Goal: Task Accomplishment & Management: Complete application form

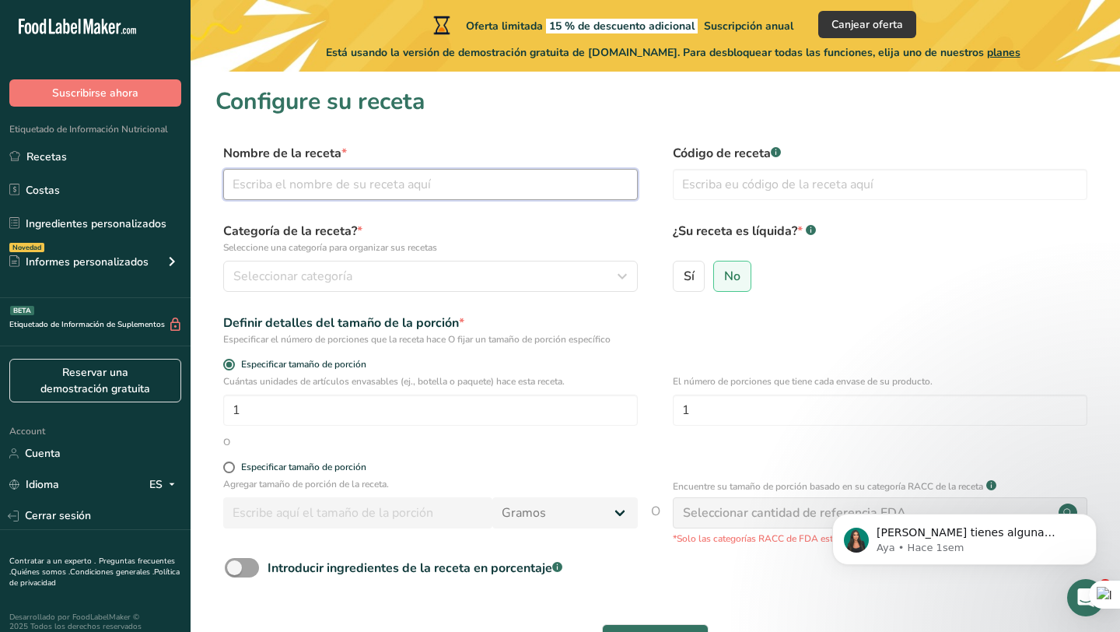
click at [479, 179] on input "text" at bounding box center [430, 184] width 415 height 31
click at [386, 187] on input "text" at bounding box center [430, 184] width 415 height 31
click at [362, 180] on input "text" at bounding box center [430, 184] width 415 height 31
type input "Moratta"
click at [711, 173] on input "text" at bounding box center [880, 184] width 415 height 31
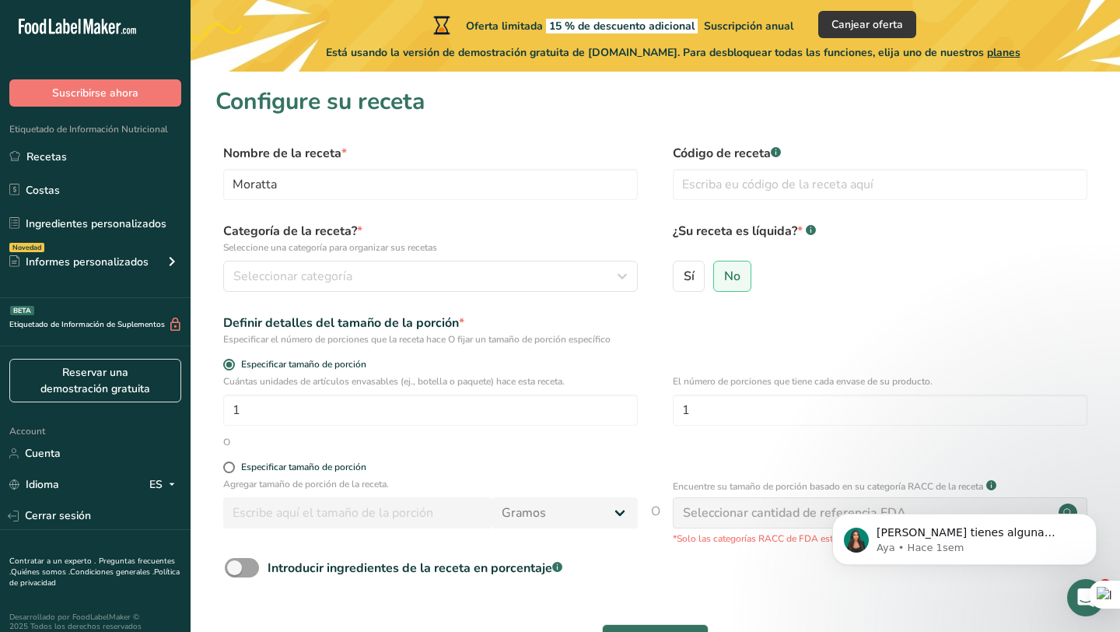
click at [774, 151] on rect at bounding box center [776, 152] width 10 height 10
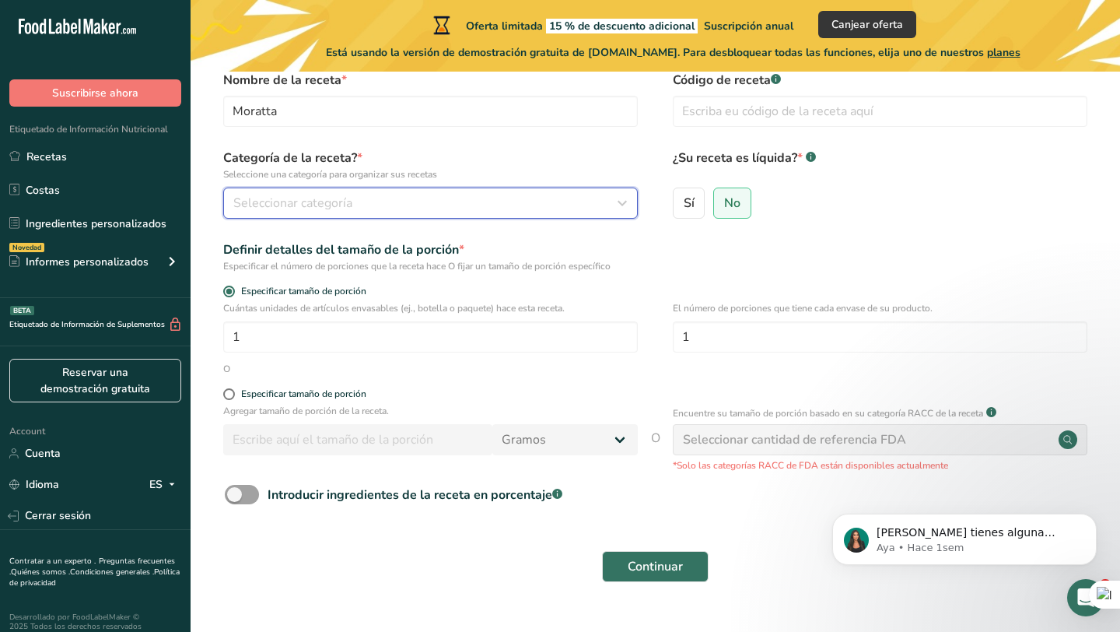
click at [486, 200] on div "Seleccionar categoría" at bounding box center [425, 203] width 385 height 19
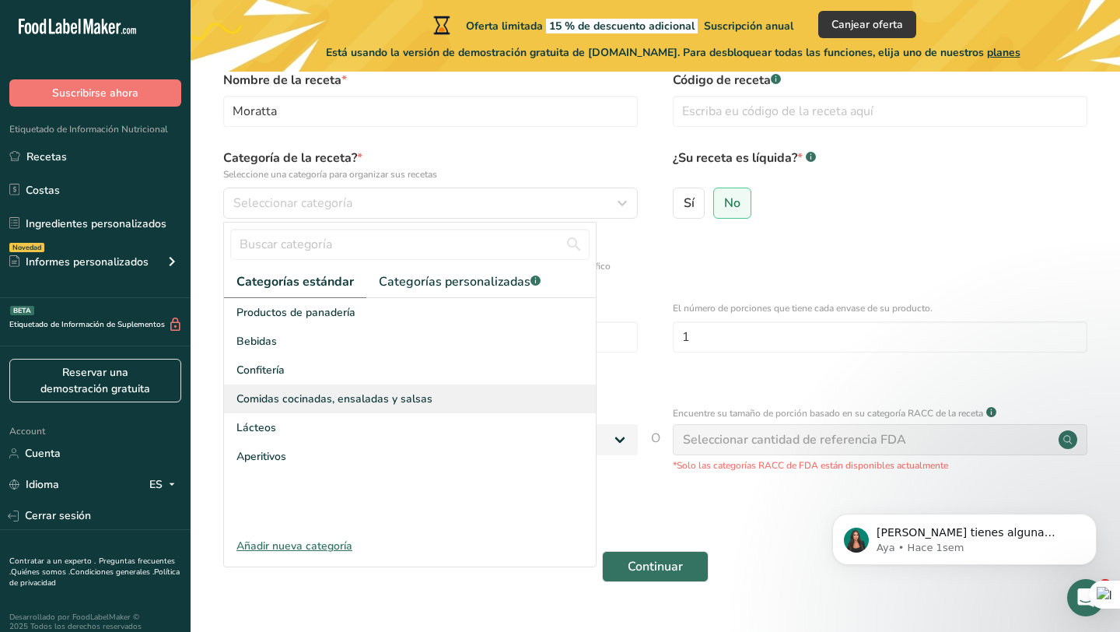
click at [333, 394] on span "Comidas cocinadas, ensaladas y salsas" at bounding box center [334, 398] width 196 height 16
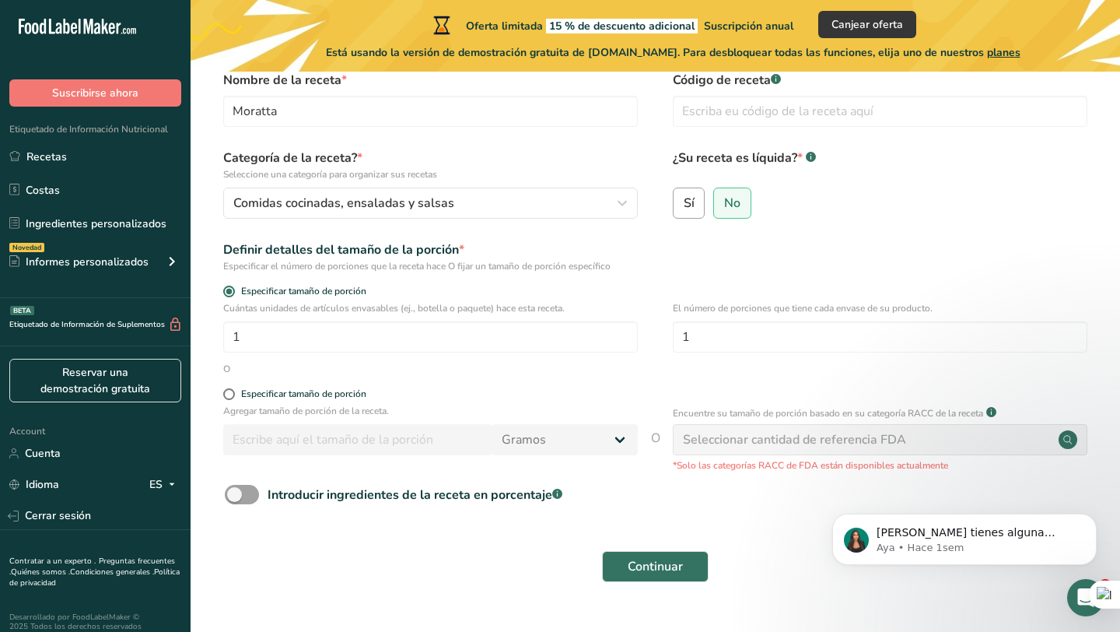
click at [691, 202] on span "Sí" at bounding box center [689, 203] width 11 height 16
click at [684, 202] on input "Sí" at bounding box center [679, 203] width 10 height 10
radio input "true"
radio input "false"
select select "22"
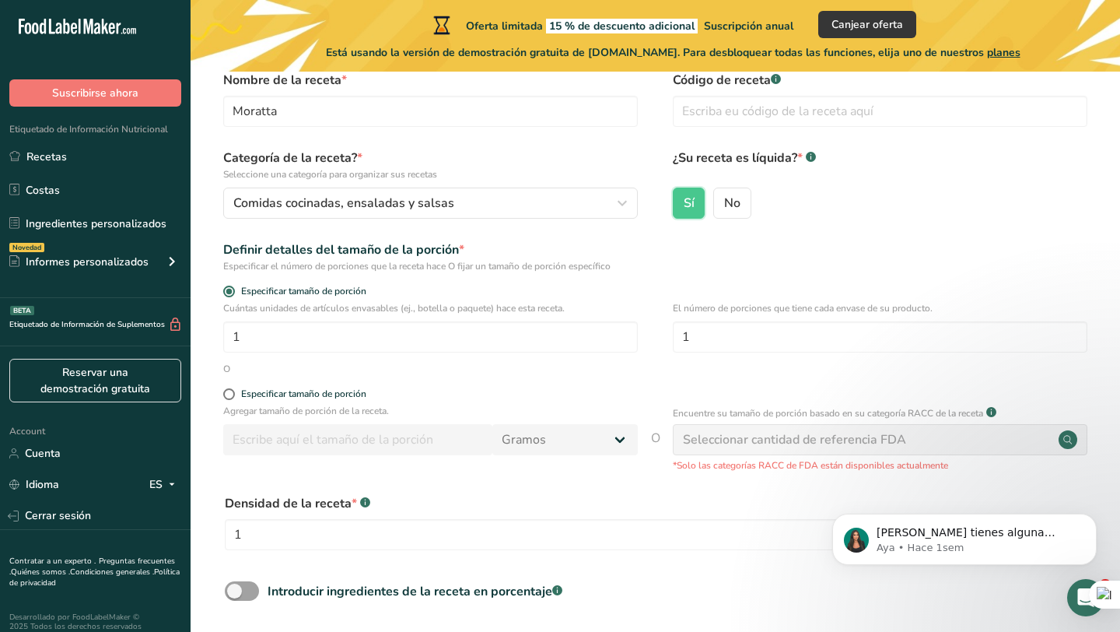
scroll to position [121, 0]
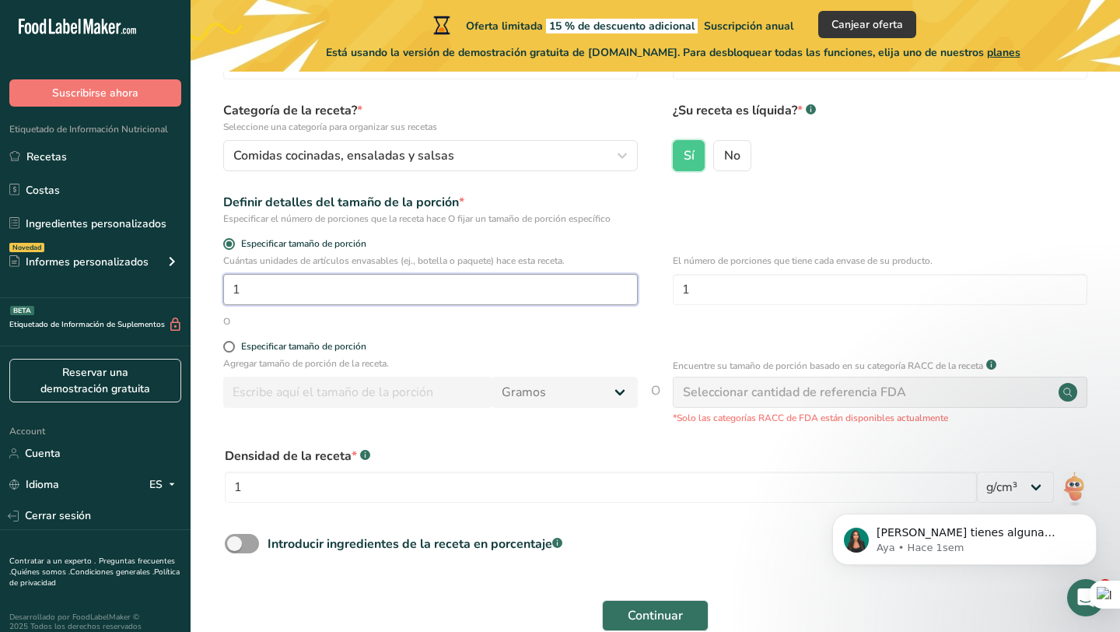
click at [441, 296] on input "1" at bounding box center [430, 289] width 415 height 31
click at [443, 323] on div "O" at bounding box center [655, 321] width 880 height 14
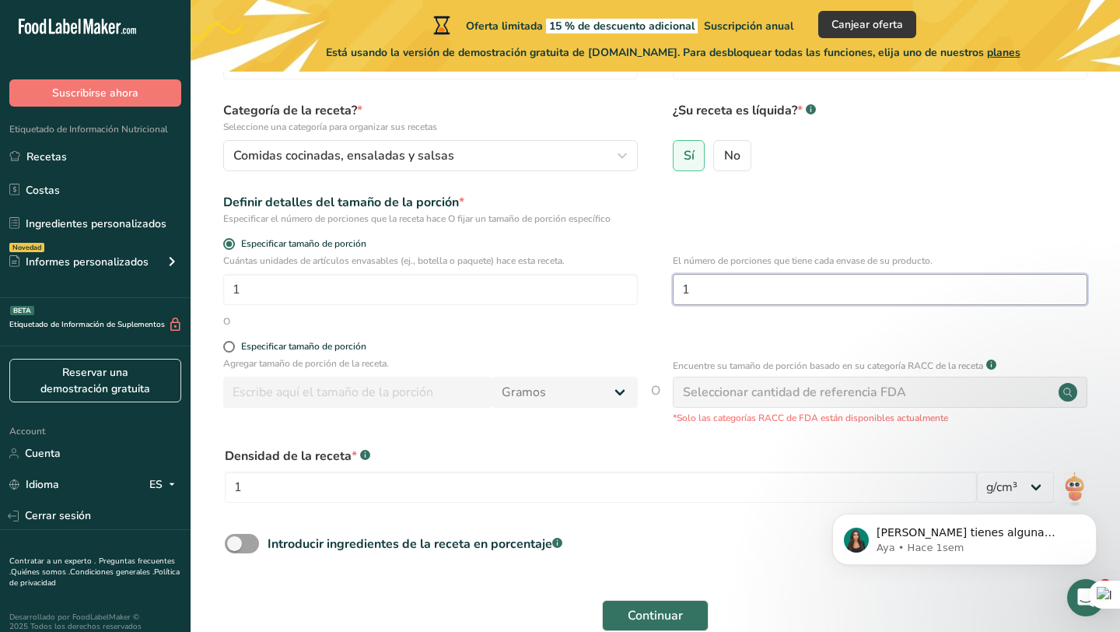
click at [744, 283] on input "1" at bounding box center [880, 289] width 415 height 31
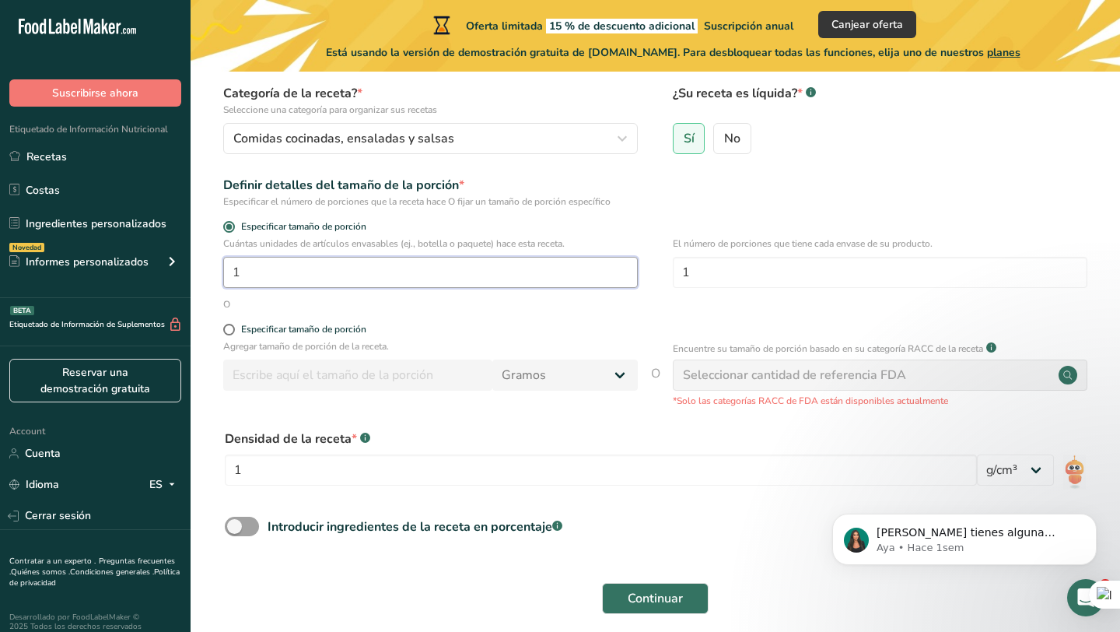
click at [523, 281] on input "1" at bounding box center [430, 272] width 415 height 31
click at [722, 272] on input "1" at bounding box center [880, 272] width 415 height 31
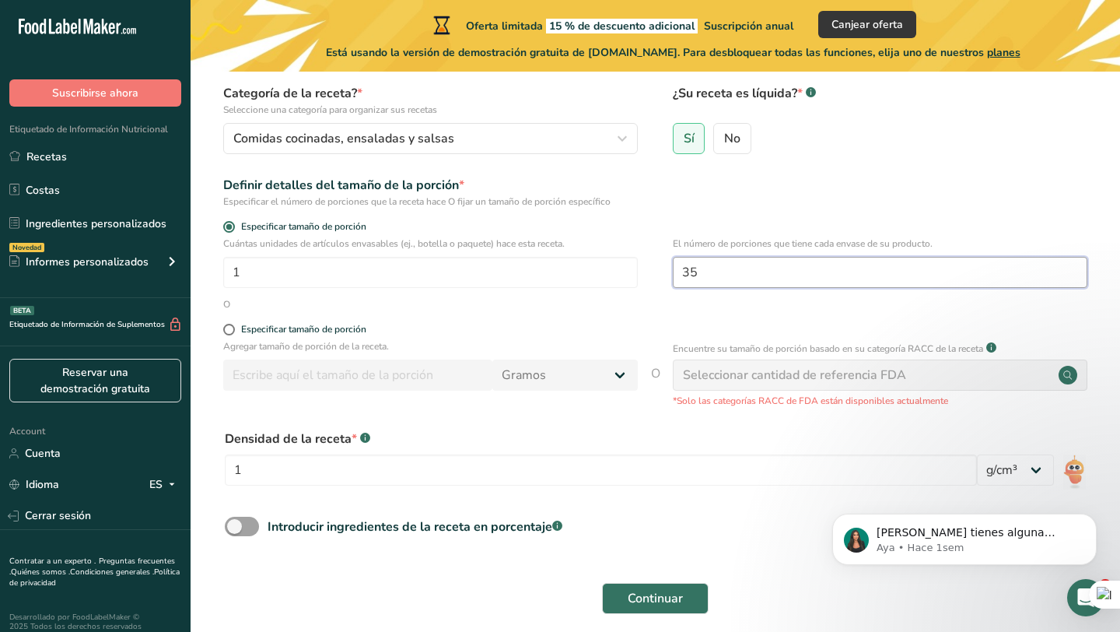
type input "35"
click at [656, 306] on div "O" at bounding box center [655, 304] width 880 height 14
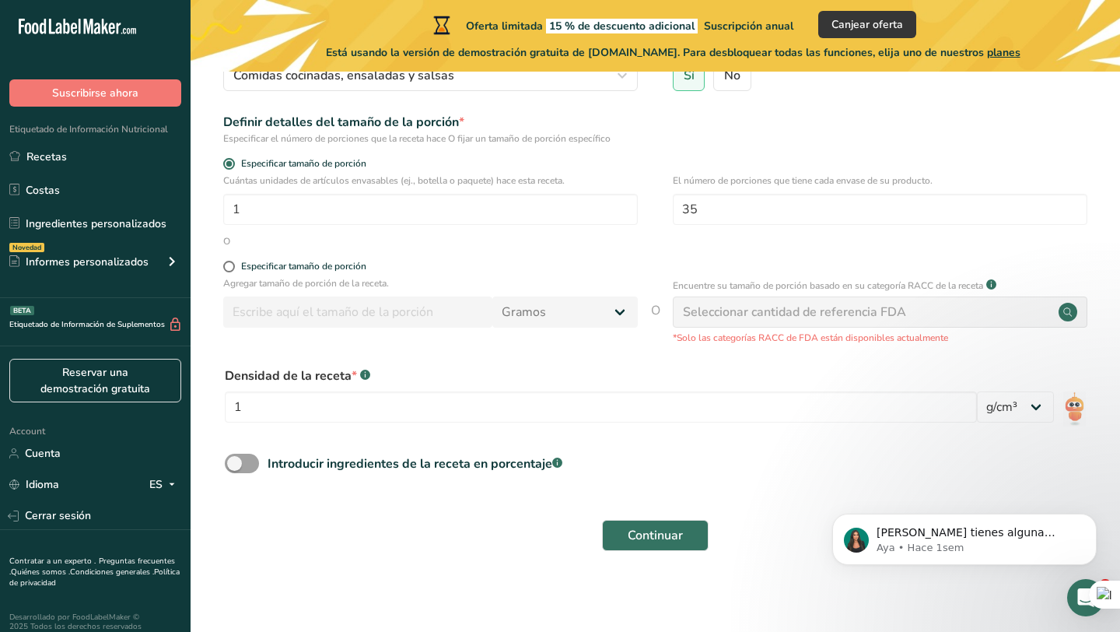
scroll to position [202, 0]
click at [229, 262] on span at bounding box center [229, 265] width 12 height 12
click at [229, 262] on input "Especificar tamaño de porción" at bounding box center [228, 265] width 10 height 10
radio input "true"
radio input "false"
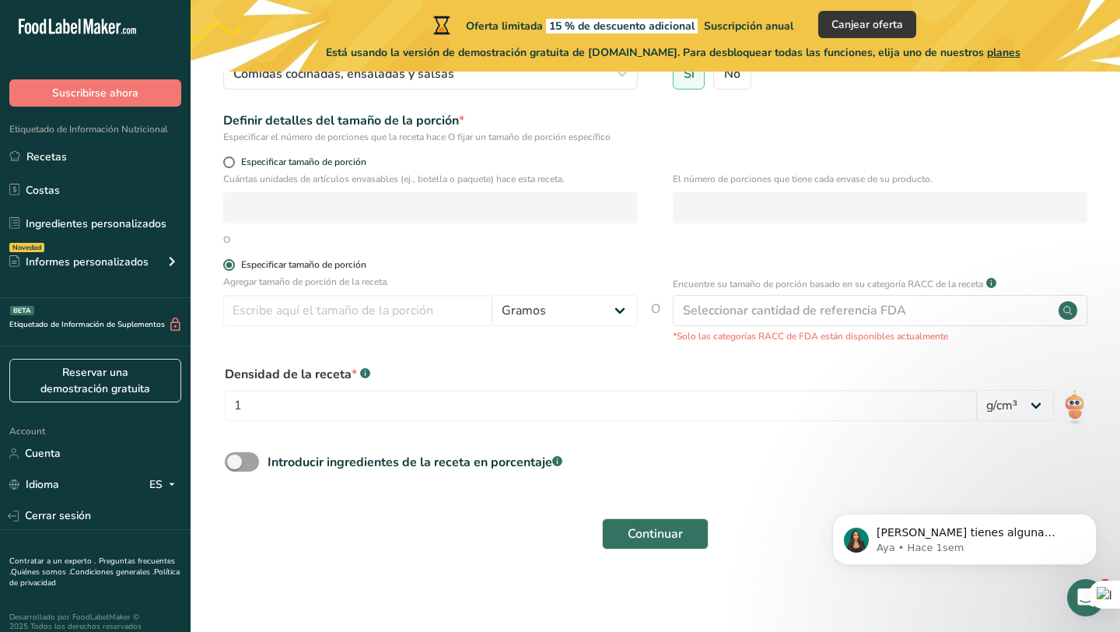
click at [229, 265] on span at bounding box center [229, 265] width 12 height 12
click at [229, 265] on input "Especificar tamaño de porción" at bounding box center [228, 265] width 10 height 10
click at [322, 243] on div "O" at bounding box center [655, 240] width 880 height 14
click at [330, 315] on input "number" at bounding box center [357, 310] width 269 height 31
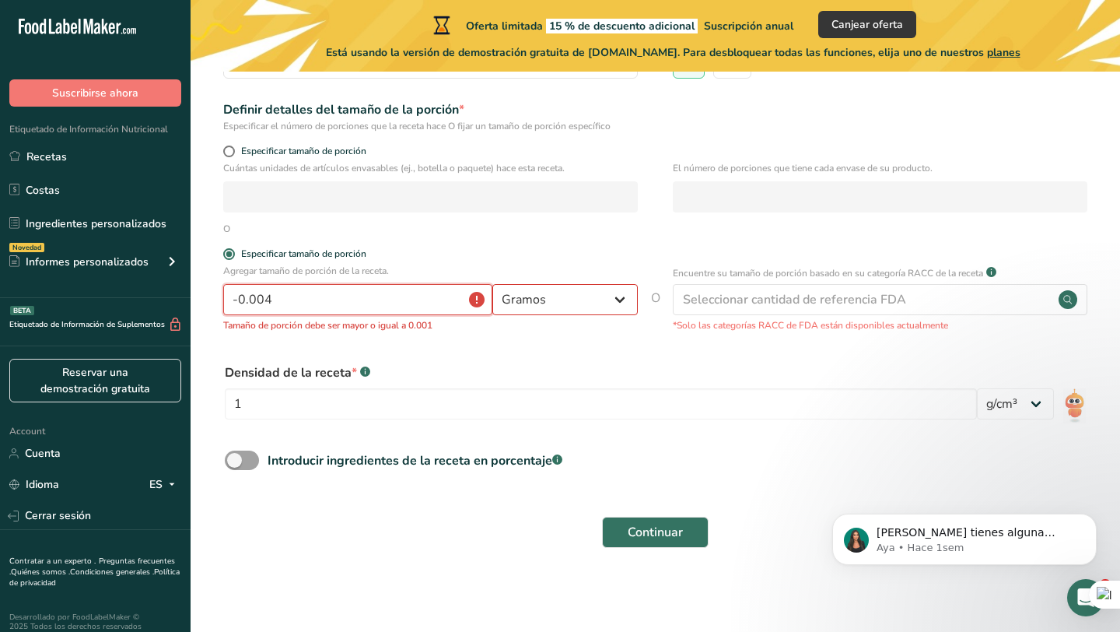
type input "0"
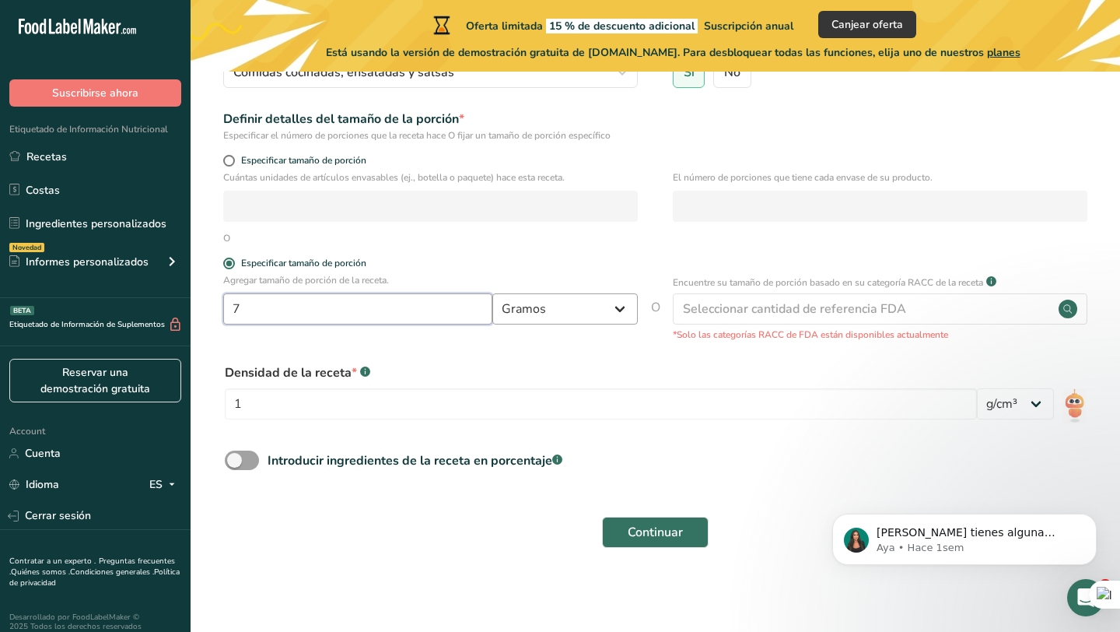
scroll to position [204, 0]
type input "7"
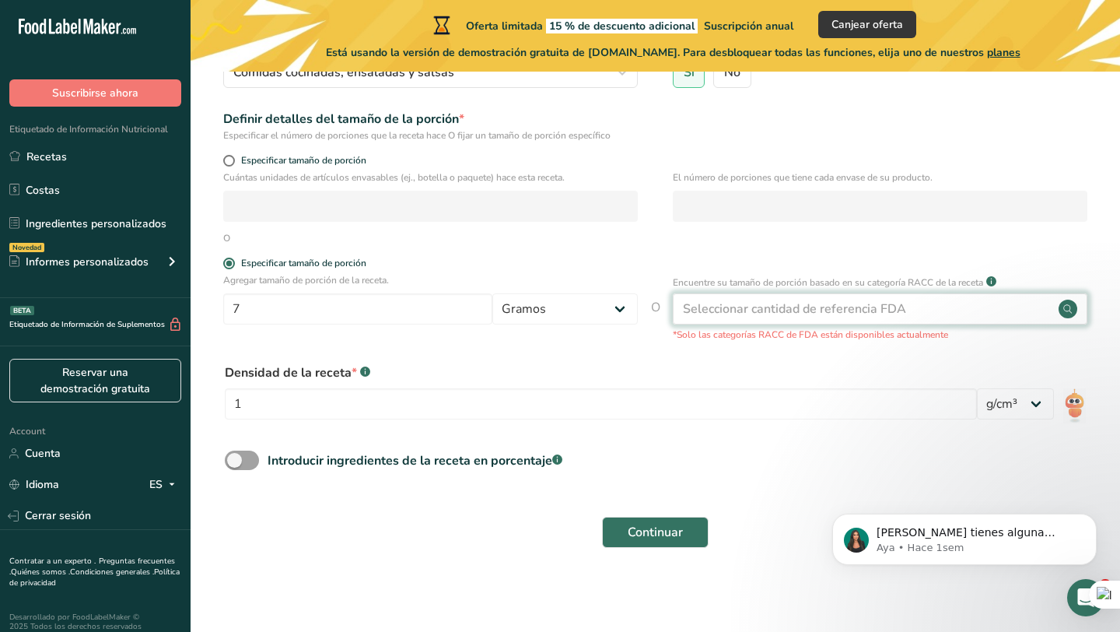
click at [737, 309] on div "Seleccionar cantidad de referencia FDA" at bounding box center [794, 308] width 223 height 19
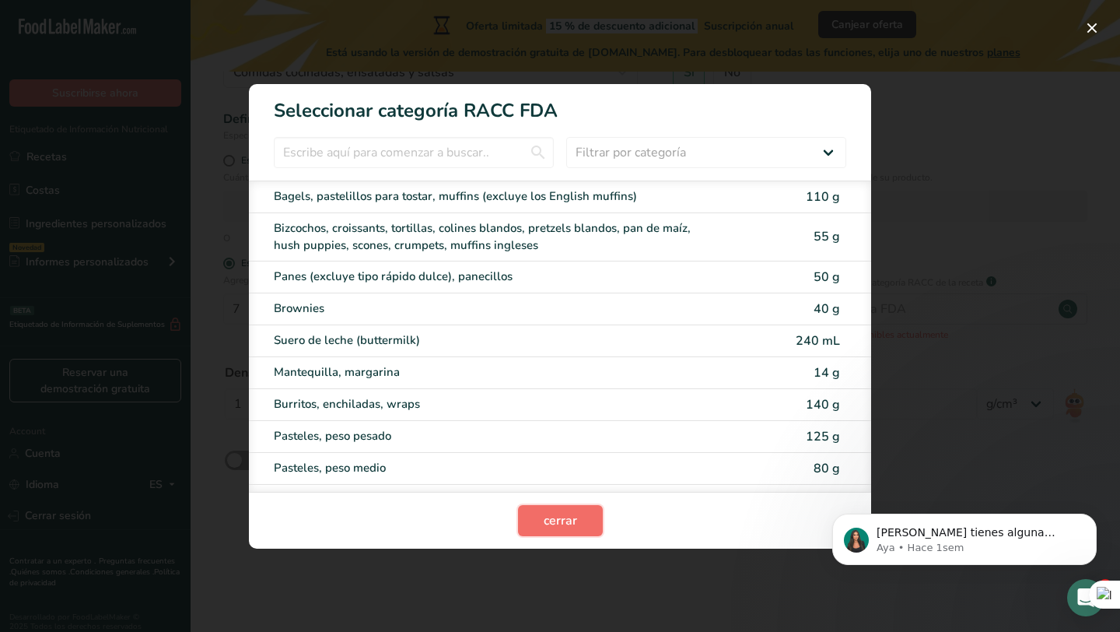
click at [550, 519] on span "cerrar" at bounding box center [560, 520] width 33 height 19
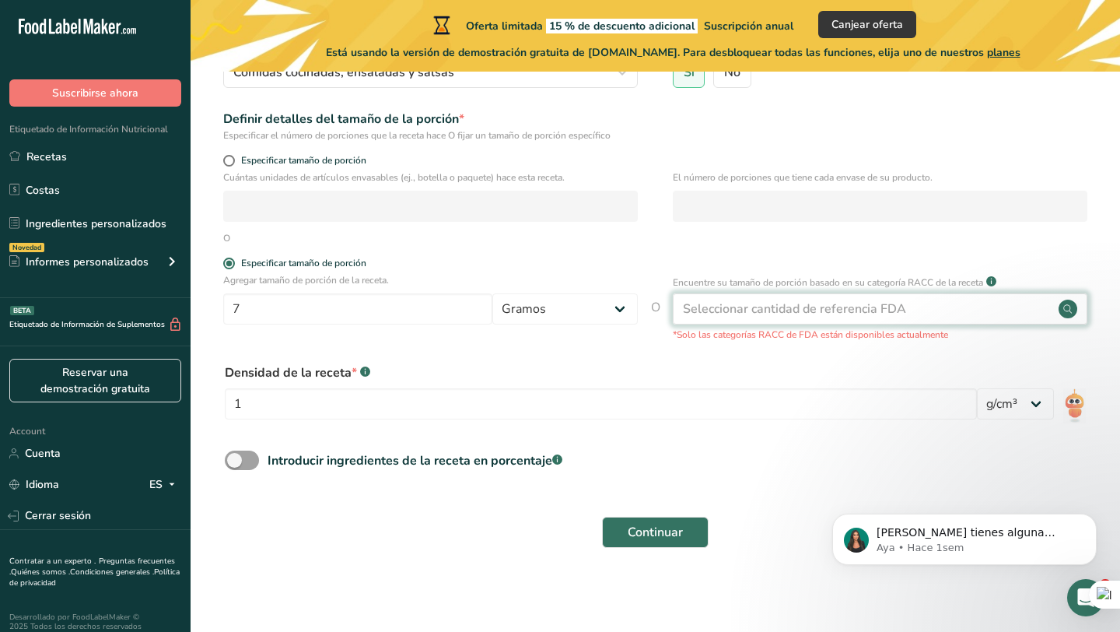
click at [798, 305] on div "Seleccionar cantidad de referencia FDA" at bounding box center [794, 308] width 223 height 19
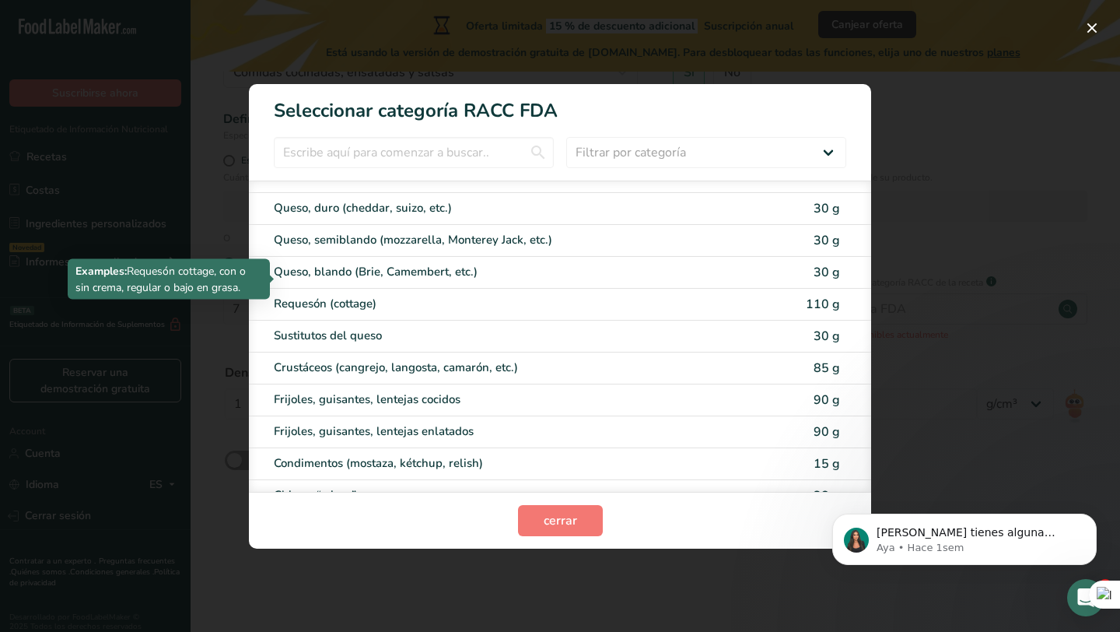
scroll to position [813, 0]
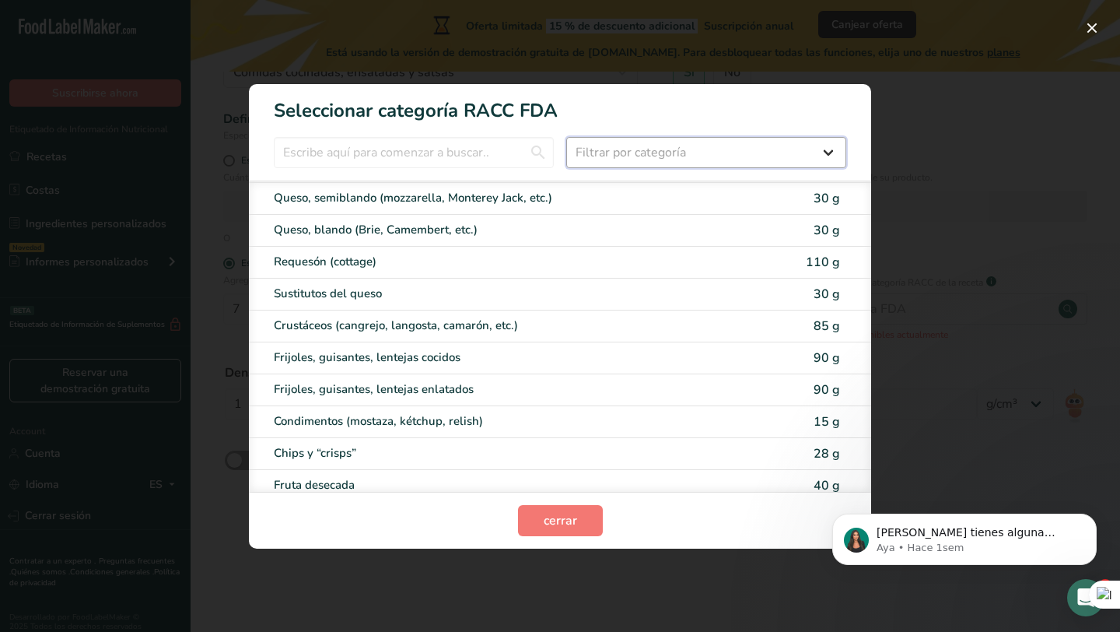
click at [615, 159] on select "Filtrar por categoría Todos Productos de panadería Bebidas Cereales y otros pro…" at bounding box center [706, 152] width 280 height 31
select select "22"
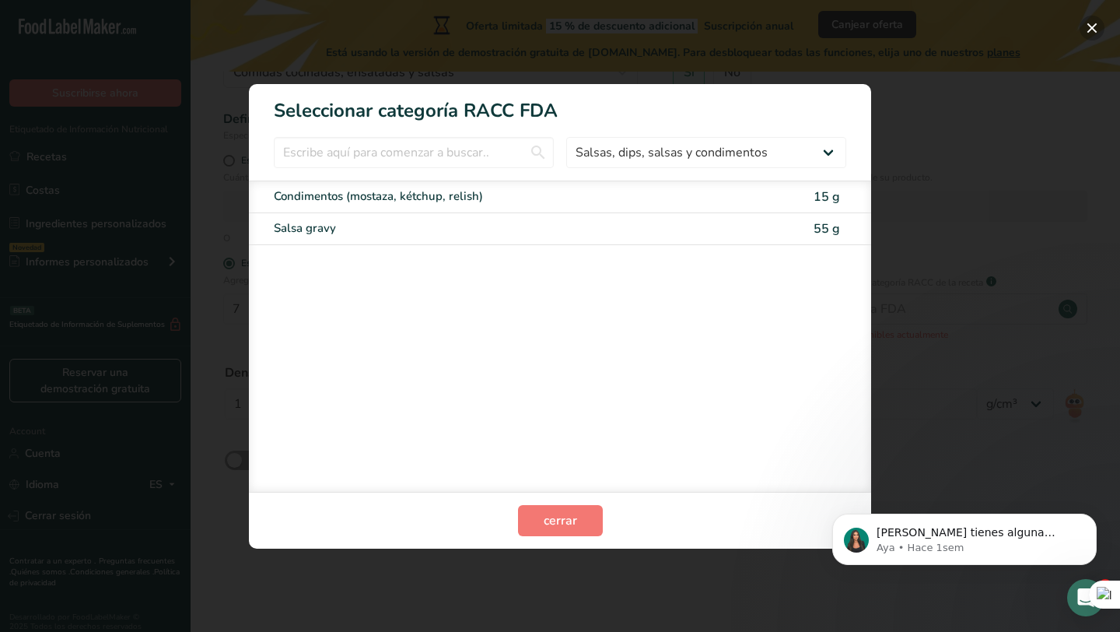
click at [1090, 29] on button "RACC Category Selection Modal" at bounding box center [1092, 28] width 25 height 25
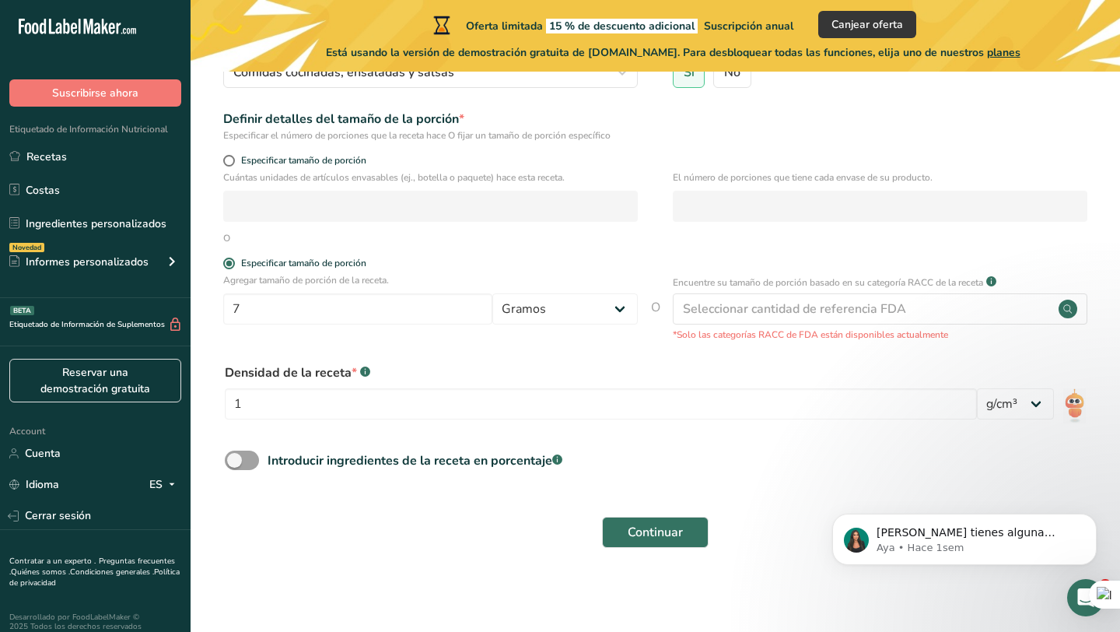
click at [751, 371] on div "Densidad de la receta * .a-a{fill:#347362;}.b-a{fill:#fff;}" at bounding box center [601, 372] width 752 height 19
click at [761, 401] on input "1" at bounding box center [601, 403] width 752 height 31
click at [498, 348] on form "Nombre de la receta * Moratta Código de receta .a-a{fill:#347362;}.b-a{fill:#ff…" at bounding box center [655, 248] width 880 height 617
click at [512, 401] on input "1" at bounding box center [601, 403] width 752 height 31
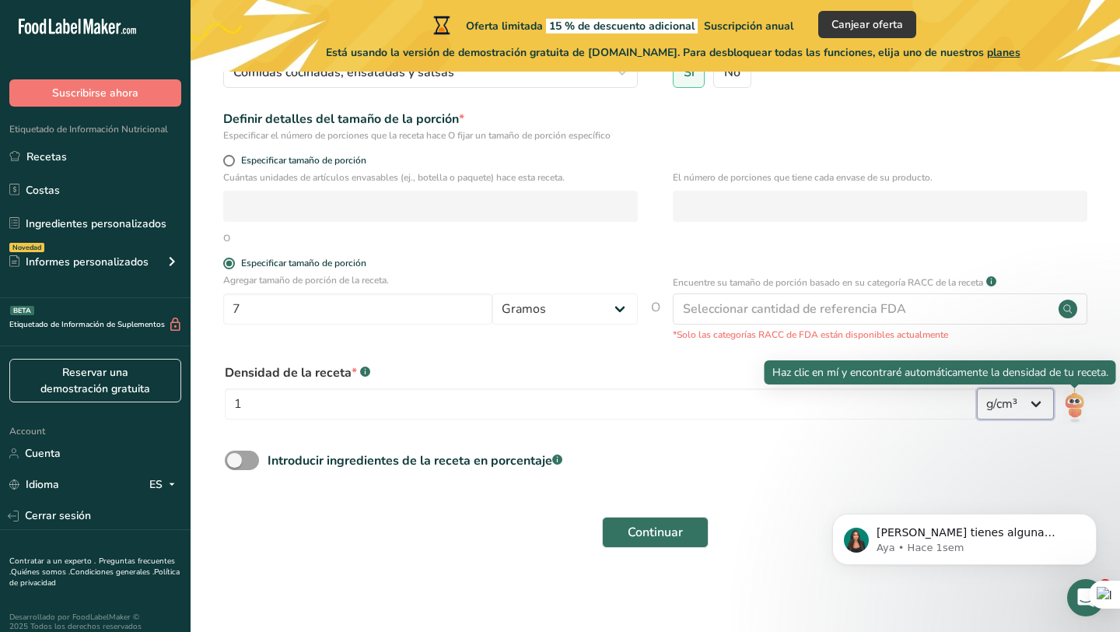
click at [1037, 411] on select "lb/pie³ g/cm³" at bounding box center [1015, 403] width 77 height 31
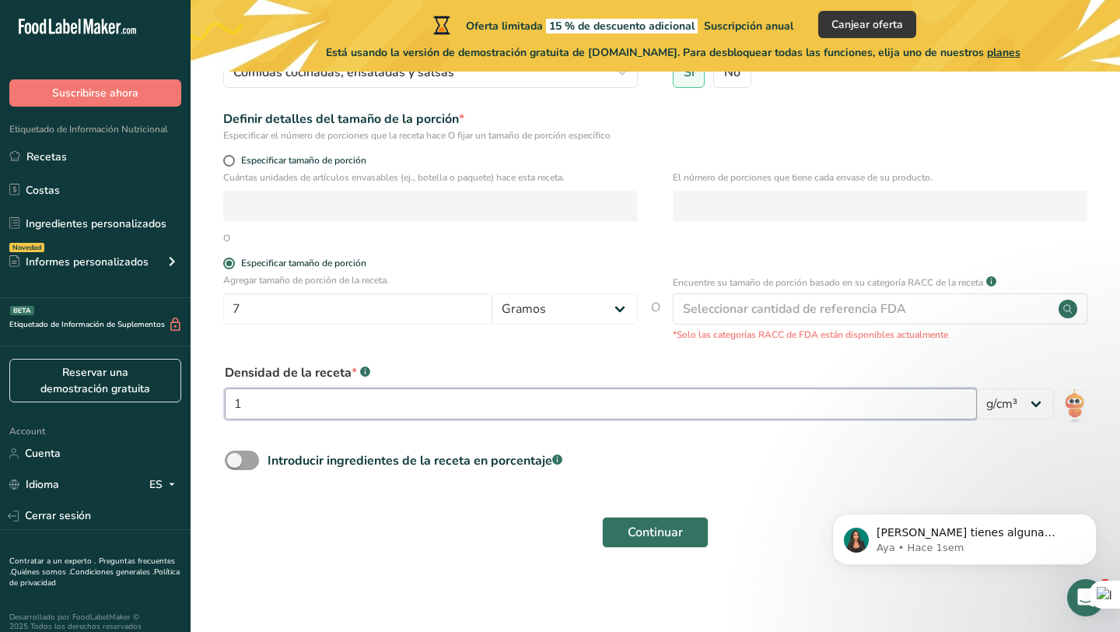
click at [946, 407] on input "1" at bounding box center [601, 403] width 752 height 31
type input "250"
click at [856, 456] on div "Introducir ingredientes de la receta en porcentaje .a-a{fill:#347362;}.b-a{fill…" at bounding box center [655, 466] width 880 height 32
click at [242, 458] on span at bounding box center [242, 459] width 34 height 19
click at [235, 458] on input "Introducir ingredientes de la receta en porcentaje .a-a{fill:#347362;}.b-a{fill…" at bounding box center [230, 460] width 10 height 10
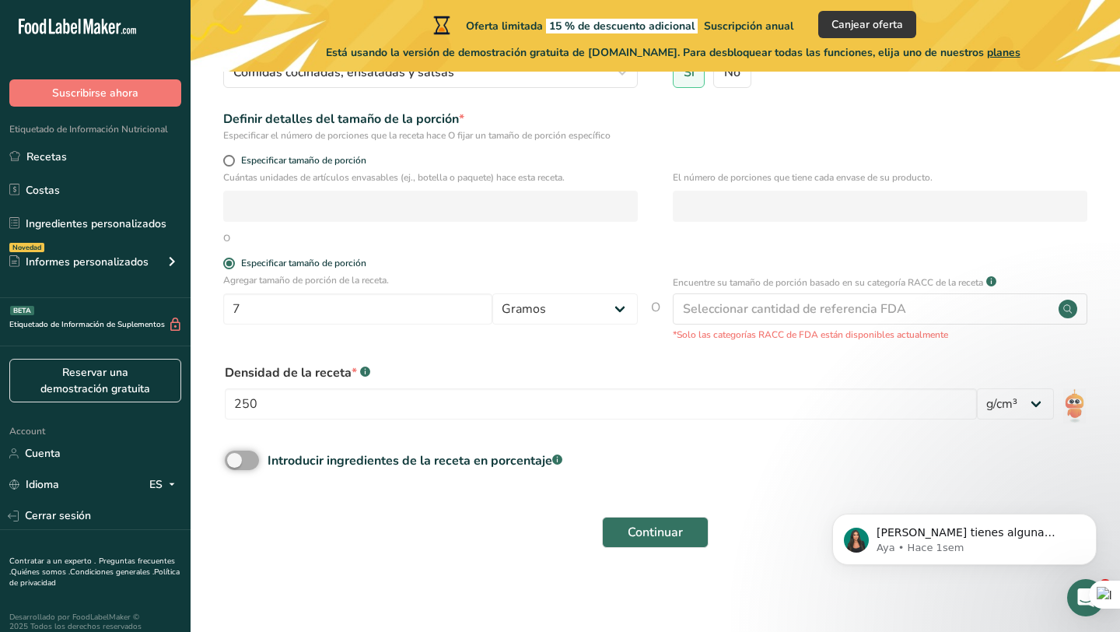
checkbox input "true"
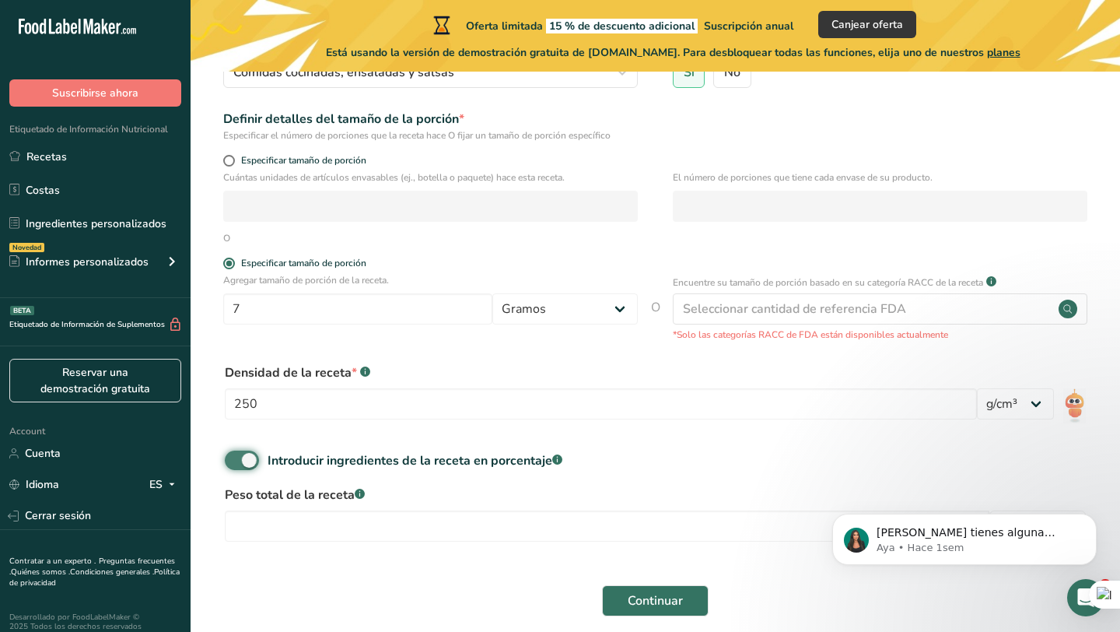
scroll to position [272, 0]
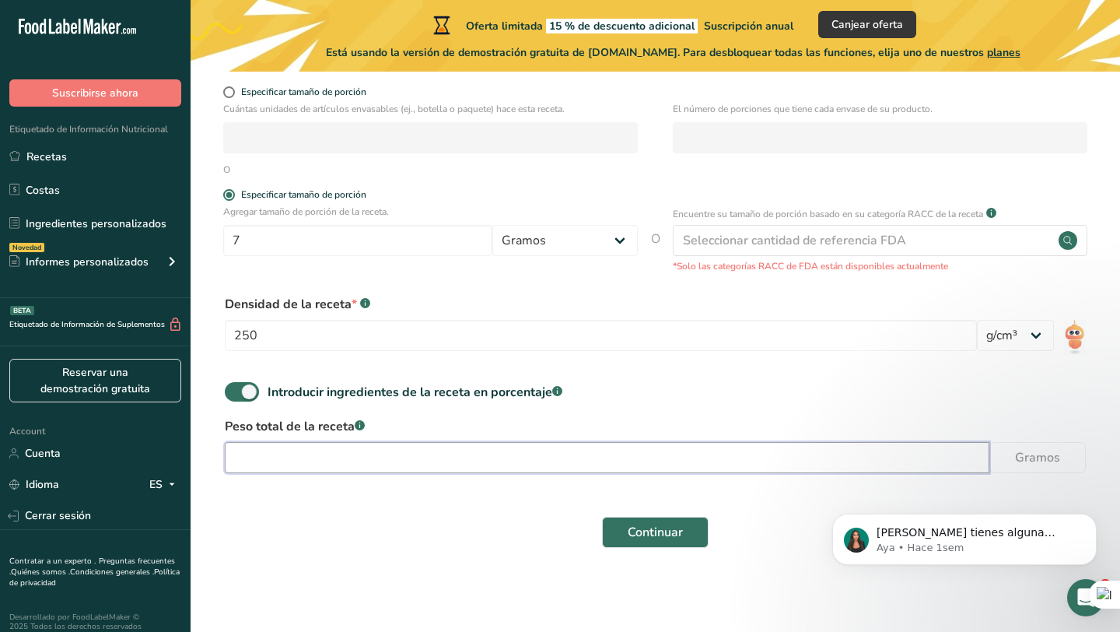
click at [278, 456] on input "number" at bounding box center [607, 457] width 765 height 31
type input "250"
click at [416, 506] on form "Nombre de la receta * Moratta Código de receta .a-a{fill:#347362;}.b-a{fill:#ff…" at bounding box center [655, 214] width 880 height 685
click at [632, 530] on span "Continuar" at bounding box center [655, 532] width 55 height 19
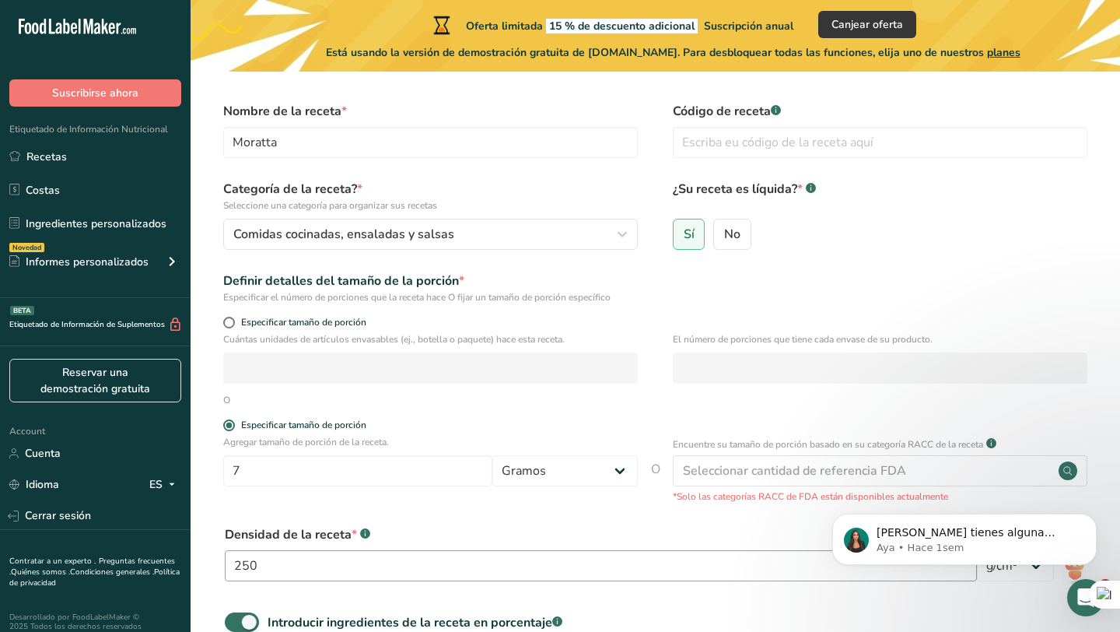
scroll to position [47, 0]
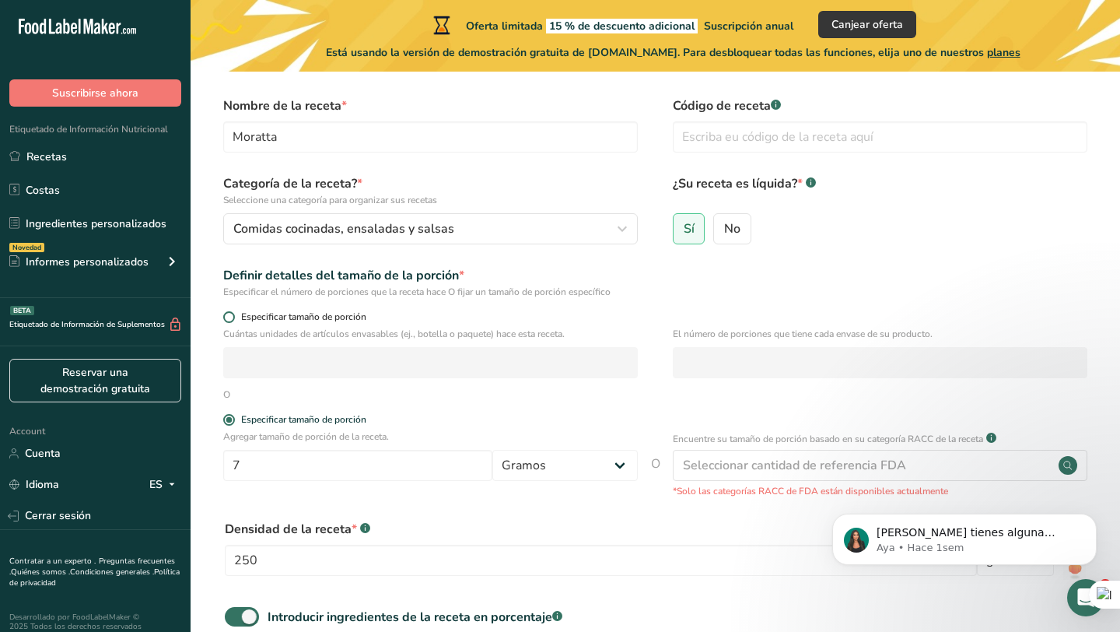
click at [232, 317] on span at bounding box center [229, 317] width 12 height 12
click at [232, 317] on input "Especificar tamaño de porción" at bounding box center [228, 317] width 10 height 10
radio input "true"
radio input "false"
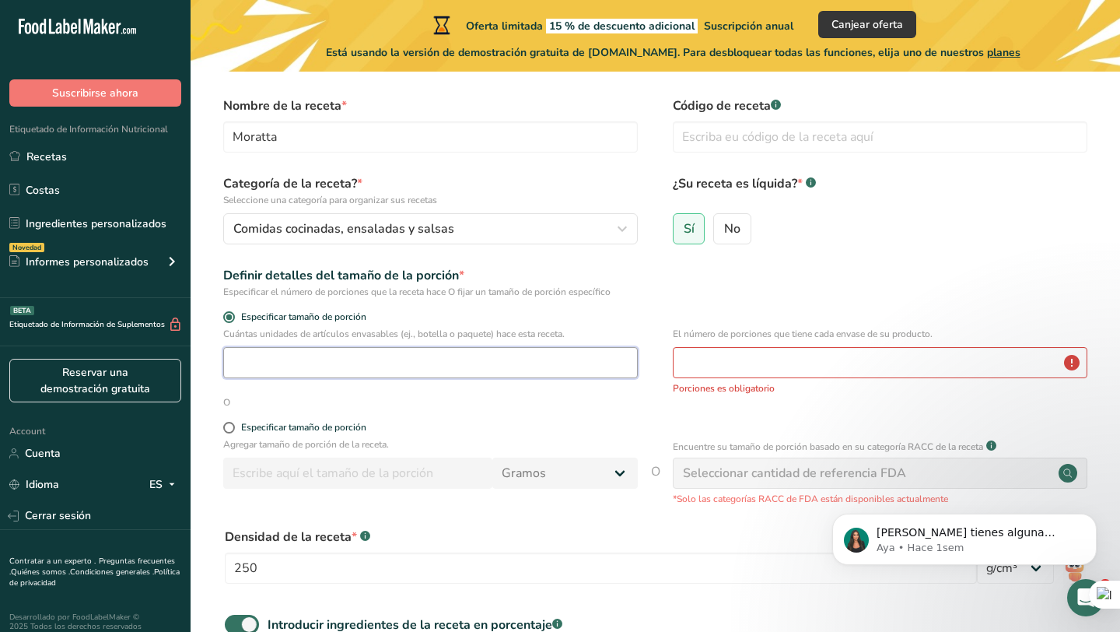
click at [346, 360] on input "number" at bounding box center [430, 362] width 415 height 31
click at [760, 366] on input "number" at bounding box center [880, 362] width 415 height 31
click at [638, 368] on div "Cuántas unidades de artículos envasables (ej., botella o paquete) hace esta rec…" at bounding box center [655, 361] width 880 height 68
click at [628, 360] on input "11" at bounding box center [430, 362] width 415 height 31
type input "1"
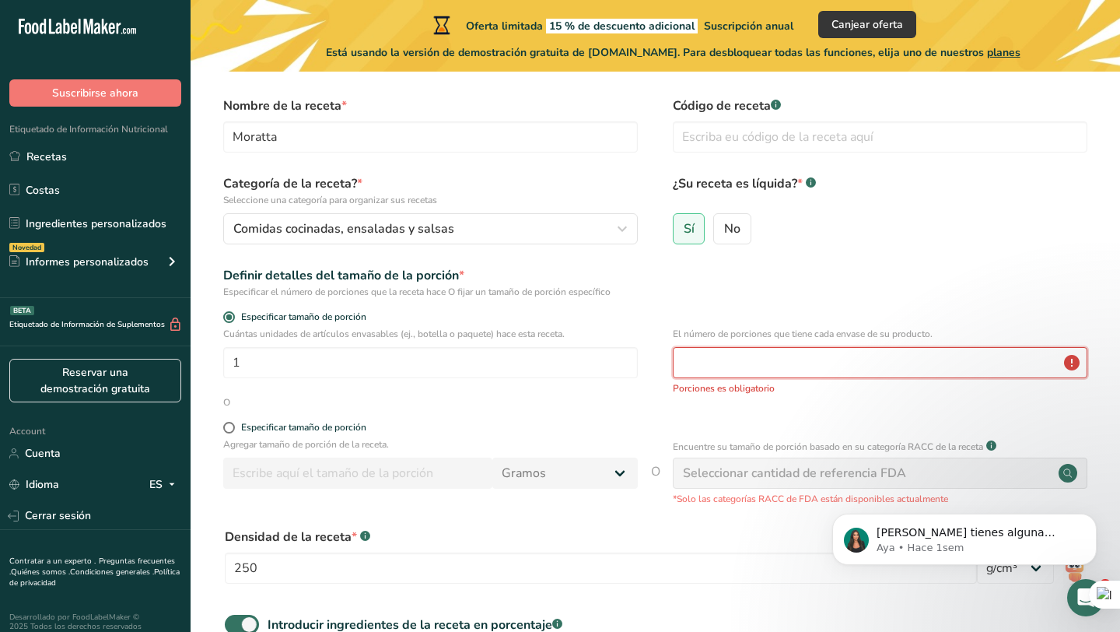
click at [831, 360] on input "number" at bounding box center [880, 362] width 415 height 31
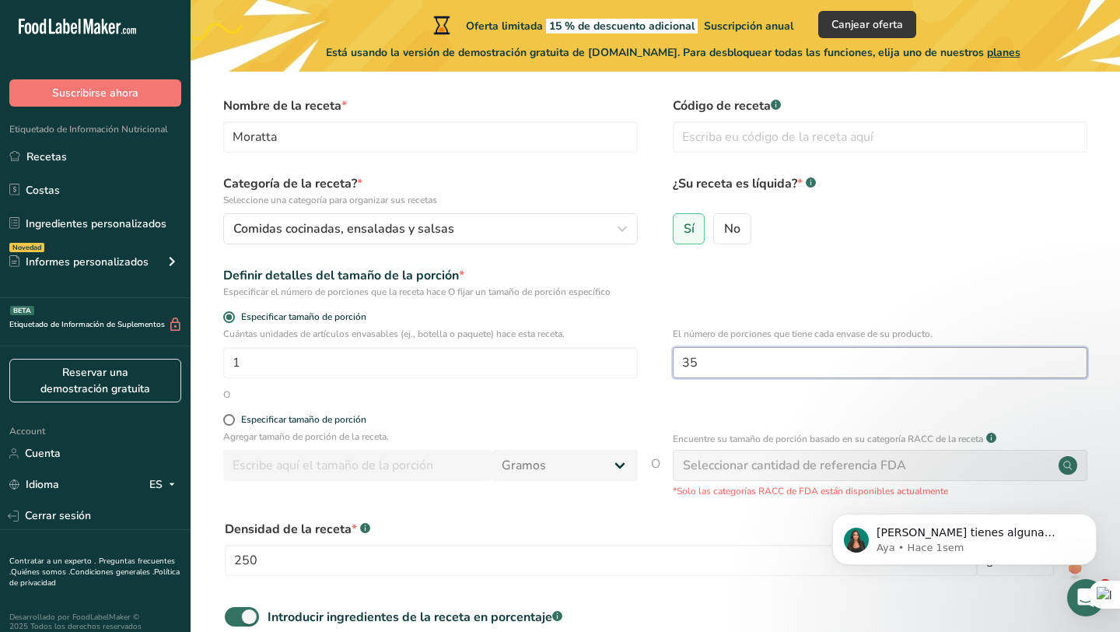
type input "35"
click at [846, 282] on div "Definir detalles del tamaño de la porción * Especificar el número de porciones …" at bounding box center [655, 282] width 880 height 33
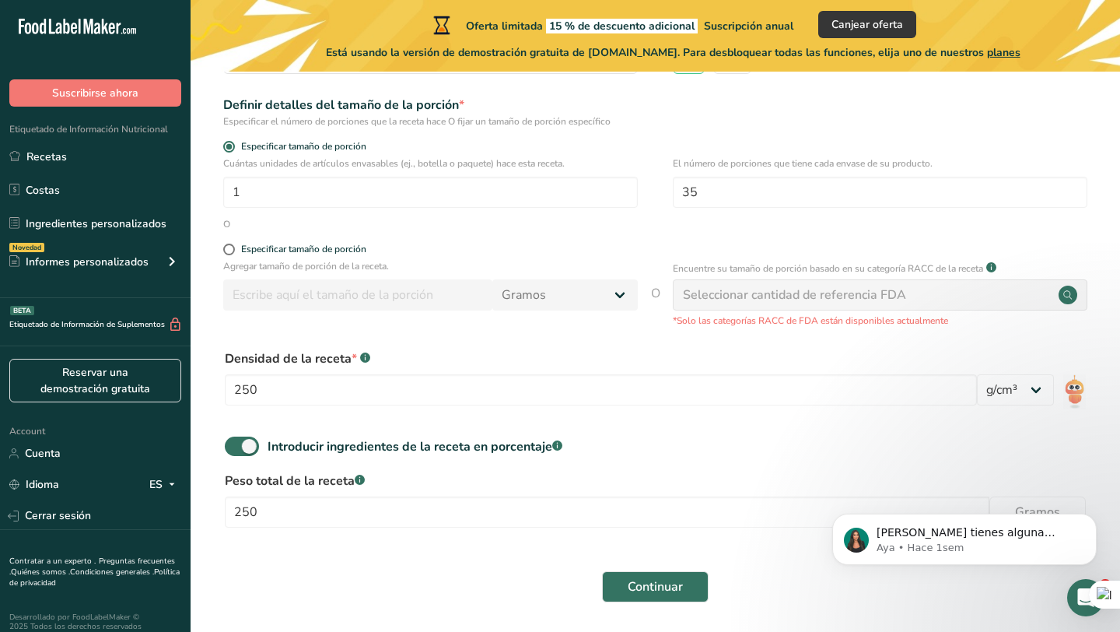
scroll to position [272, 0]
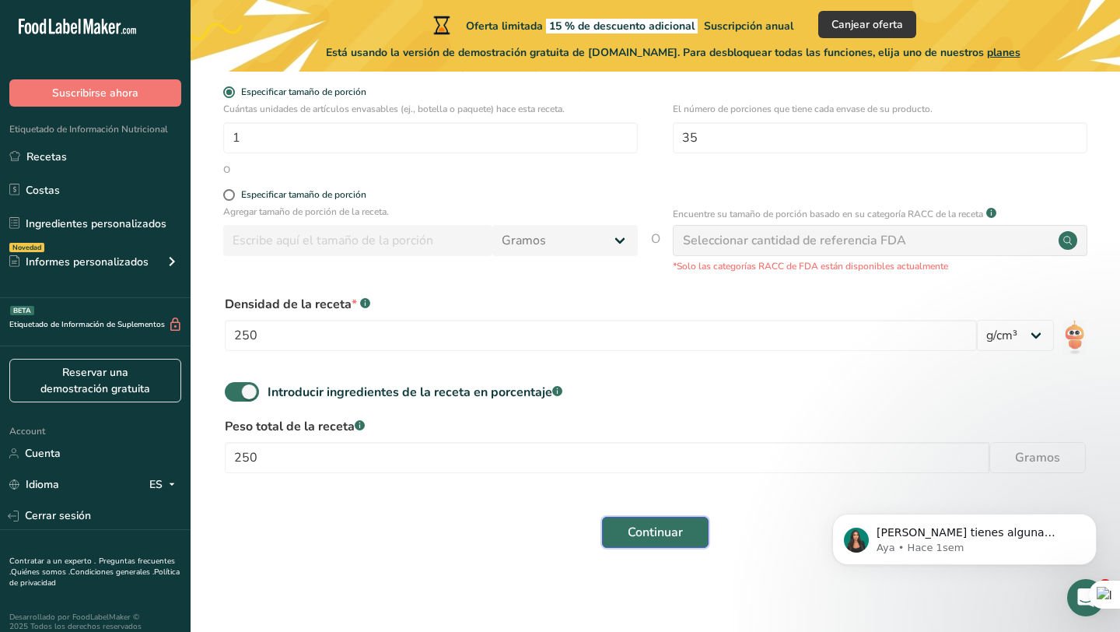
click at [644, 530] on span "Continuar" at bounding box center [655, 532] width 55 height 19
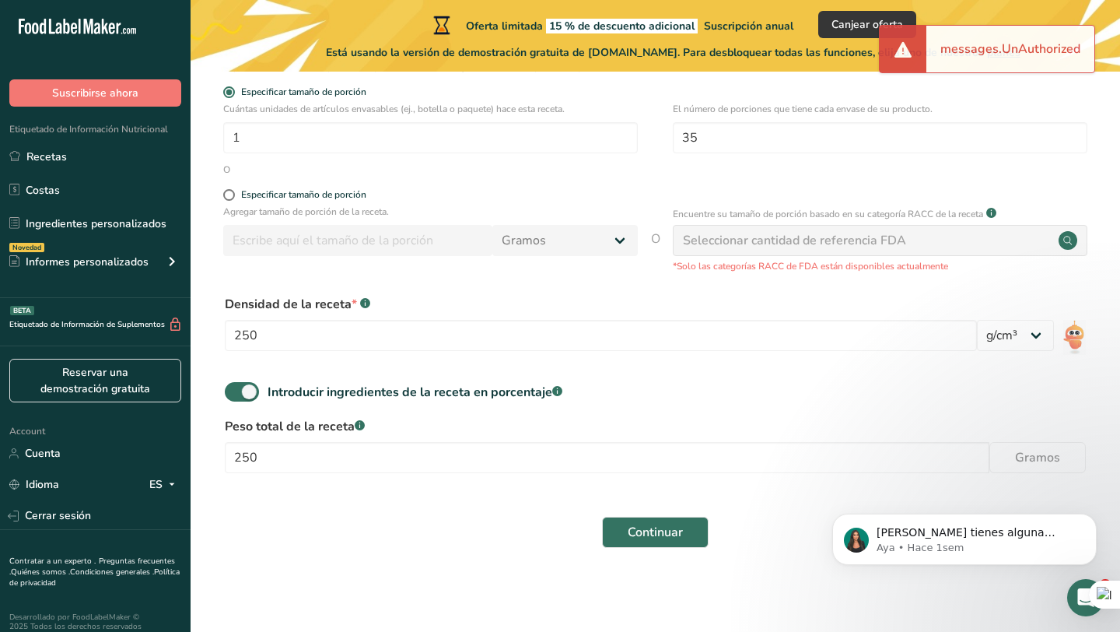
click at [800, 240] on div "Seleccionar cantidad de referencia FDA" at bounding box center [794, 240] width 223 height 19
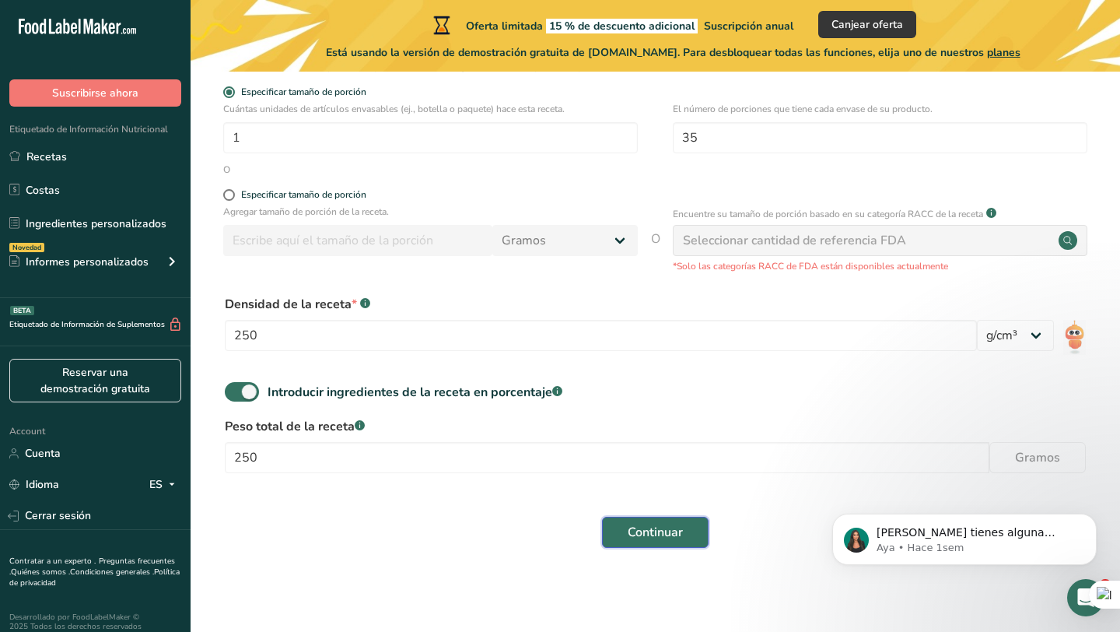
click at [659, 535] on span "Continuar" at bounding box center [655, 532] width 55 height 19
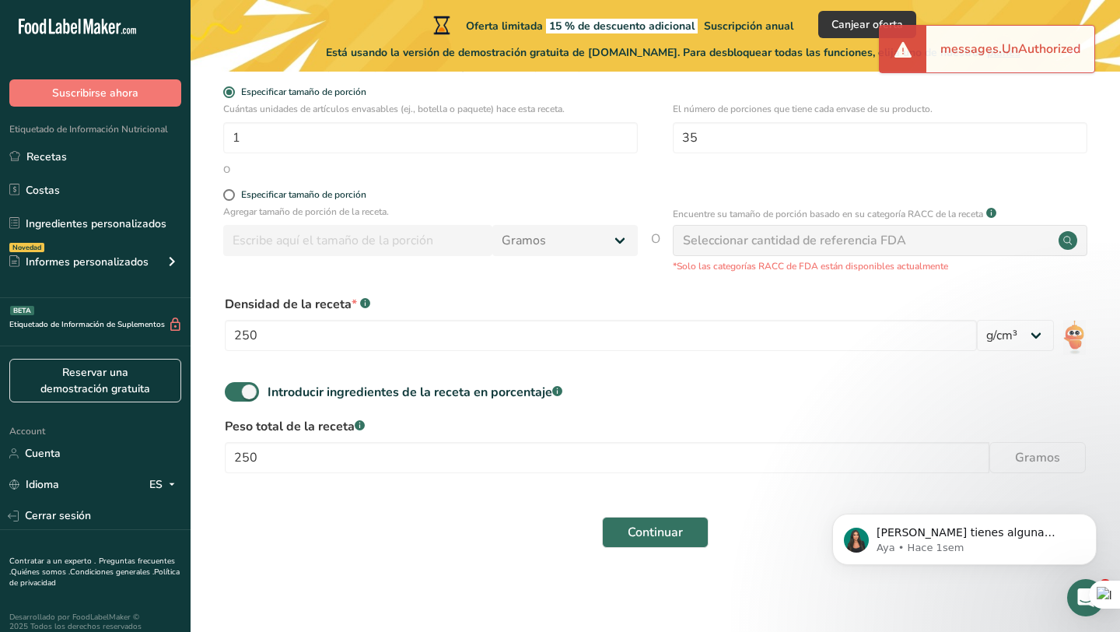
click at [929, 57] on div "messages.UnAuthorized" at bounding box center [1010, 49] width 168 height 47
